Goal: Task Accomplishment & Management: Manage account settings

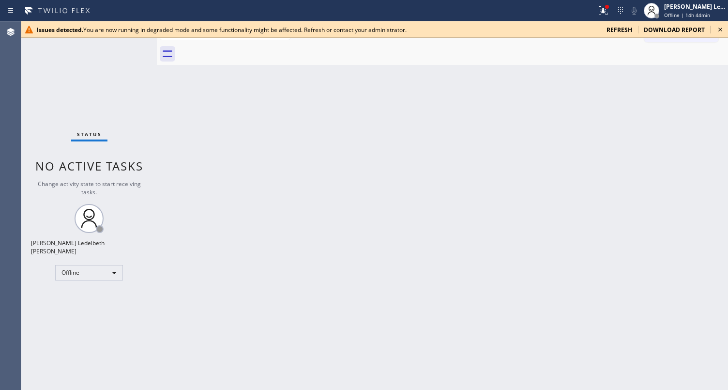
click at [40, 281] on div "Status No active tasks Change activity state to start receiving tasks. Mitz [PE…" at bounding box center [89, 205] width 136 height 368
click at [90, 266] on div "Offline" at bounding box center [89, 272] width 68 height 15
click at [90, 292] on li "Unavailable" at bounding box center [88, 307] width 65 height 12
click at [546, 30] on icon at bounding box center [721, 30] width 12 height 12
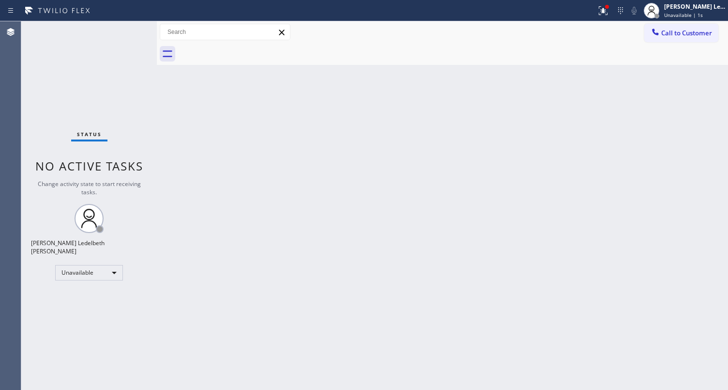
click at [466, 190] on div "Back to Dashboard Change Sender ID Customers Technicians Select a contact Outbo…" at bounding box center [442, 205] width 571 height 368
